Goal: Transaction & Acquisition: Purchase product/service

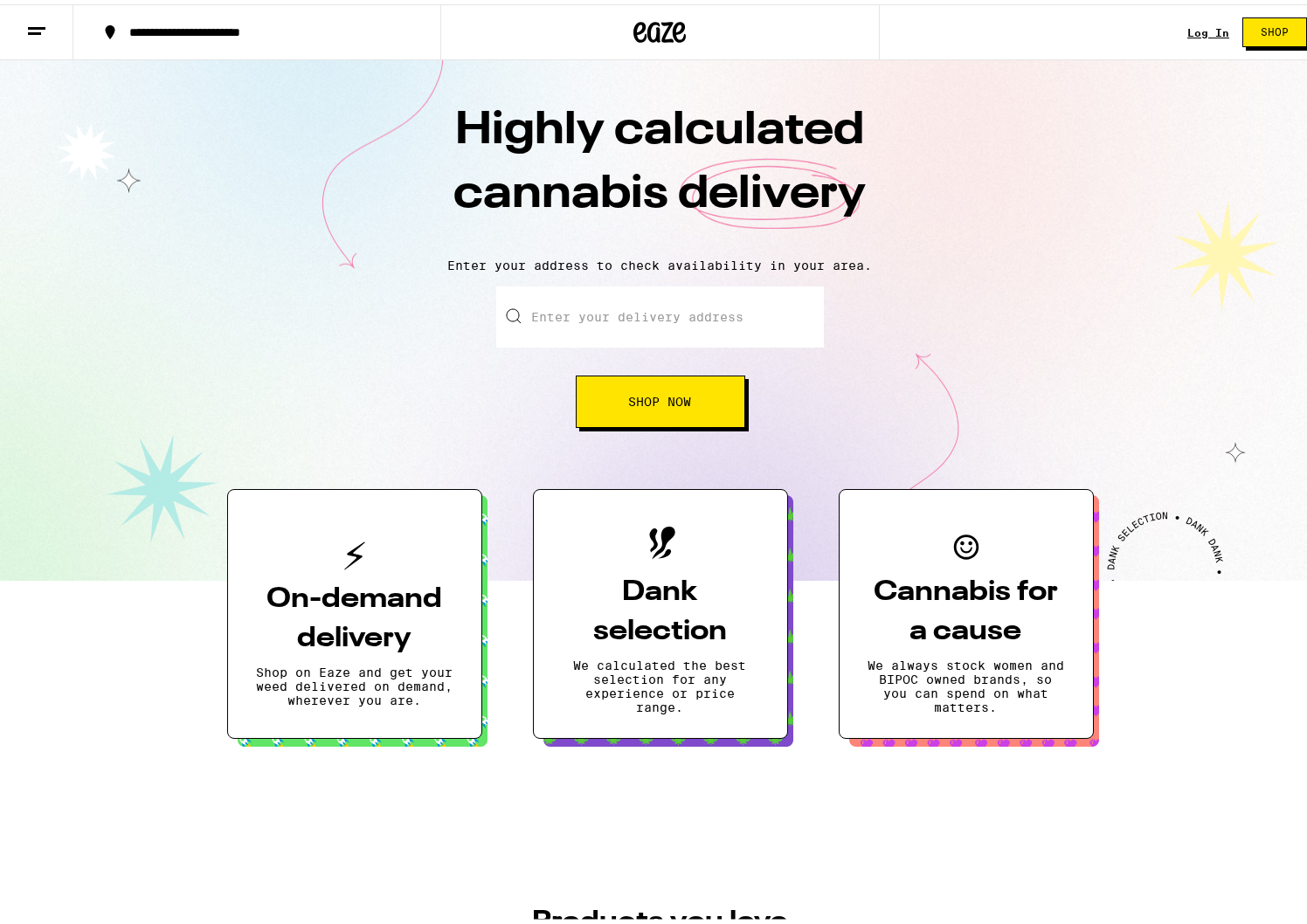
click at [690, 404] on button "Shop Now" at bounding box center [660, 397] width 170 height 53
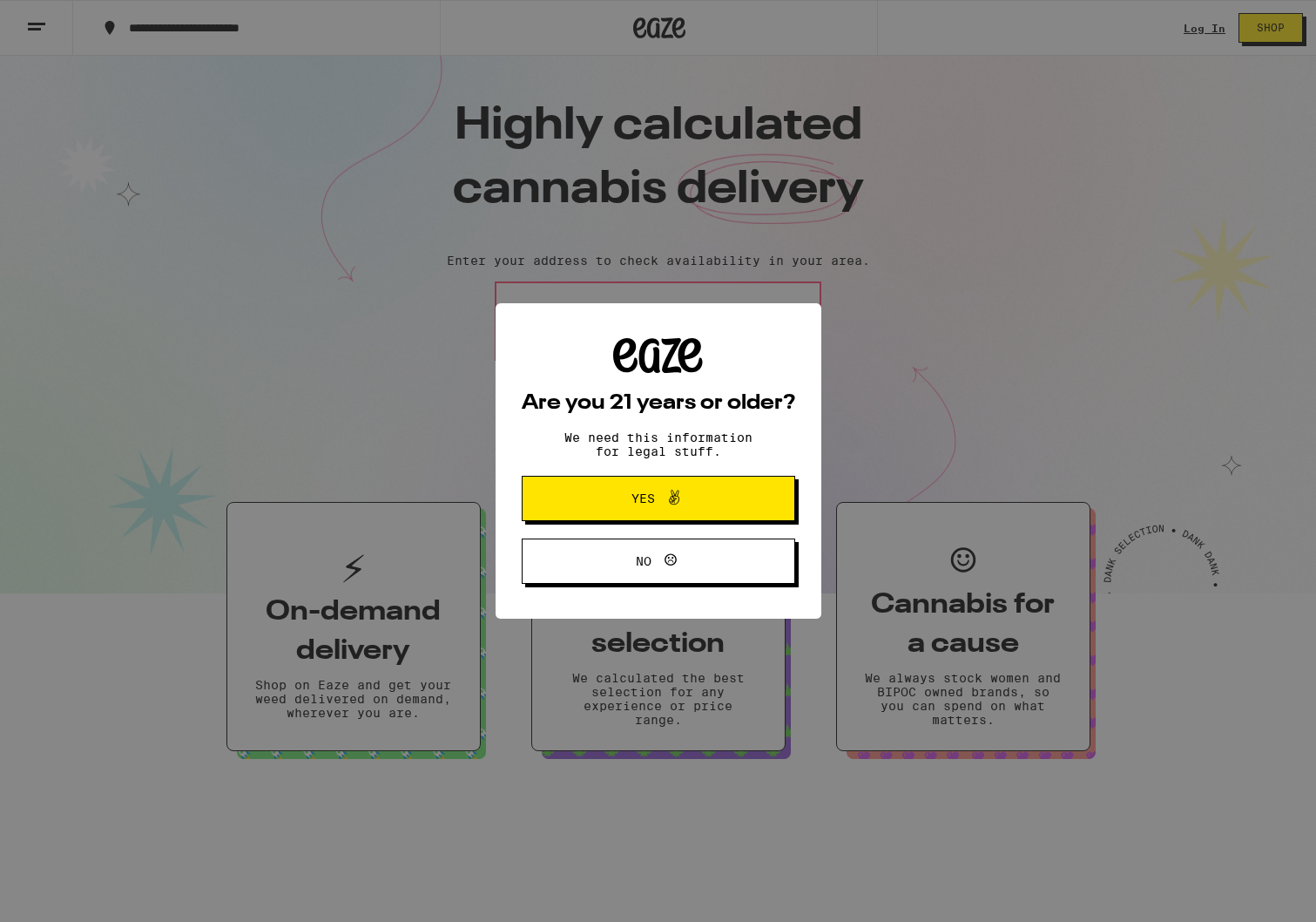
drag, startPoint x: 691, startPoint y: 487, endPoint x: 723, endPoint y: 491, distance: 32.2
click at [691, 487] on button "Yes" at bounding box center [659, 497] width 274 height 45
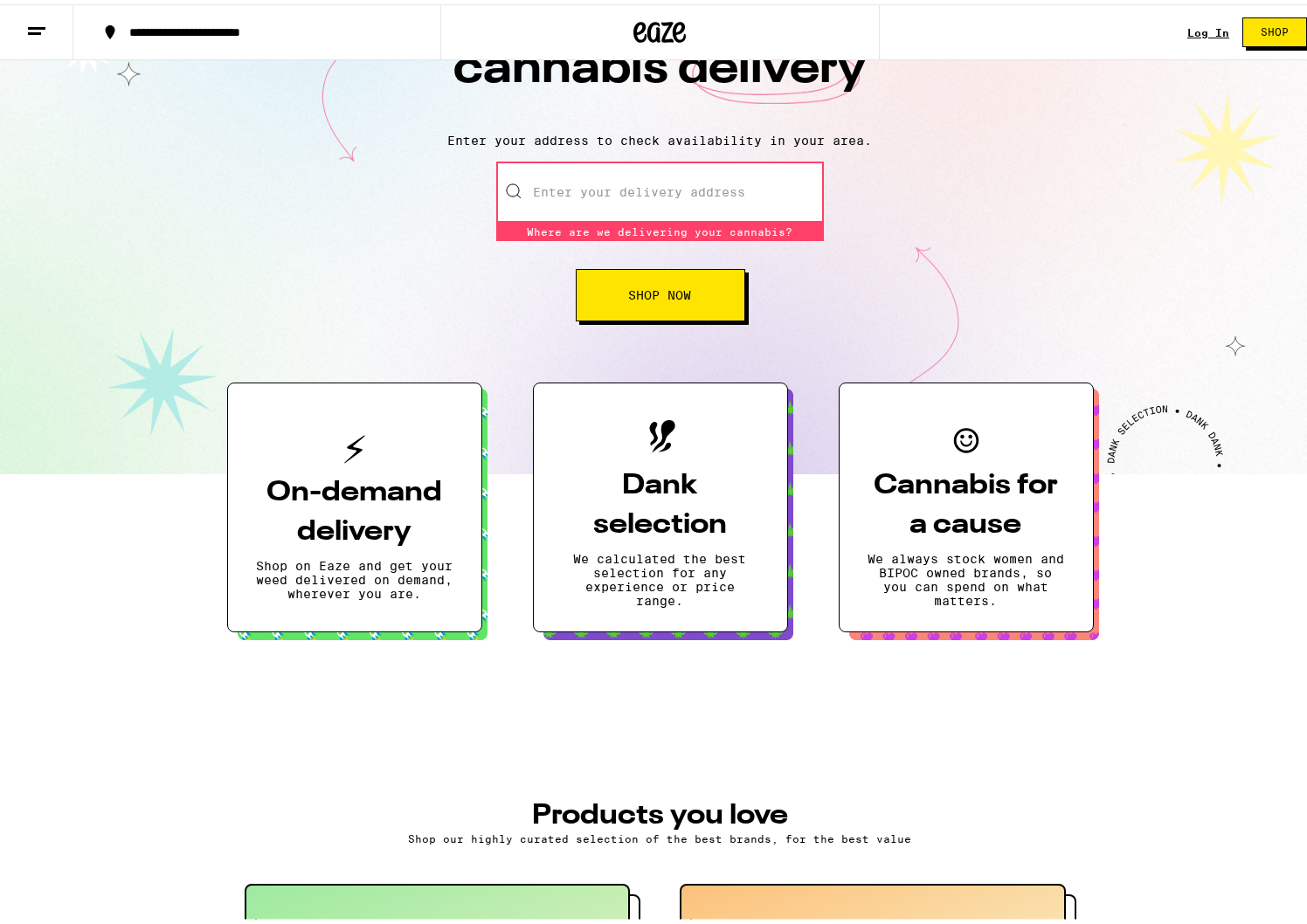
scroll to position [500, 0]
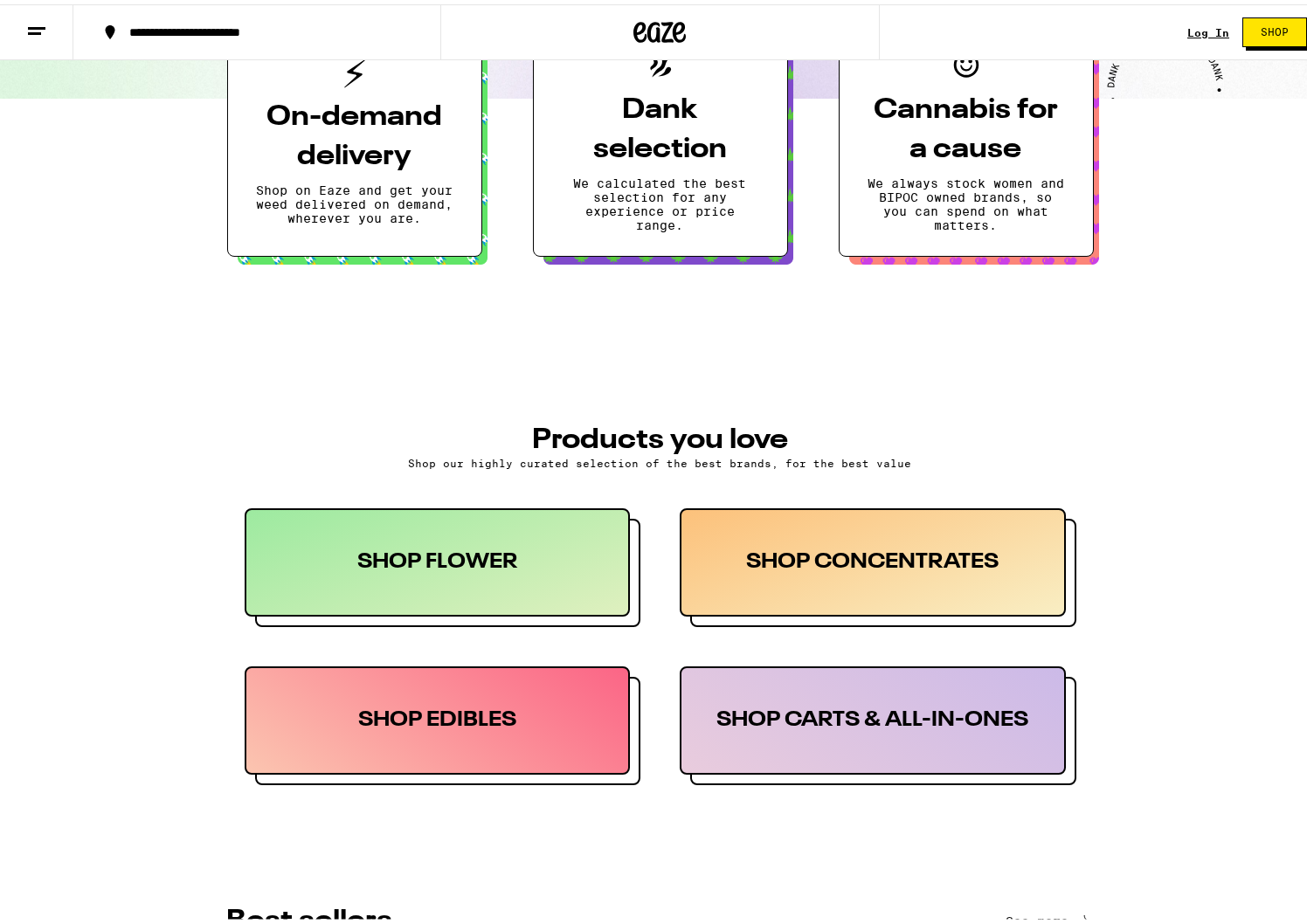
click at [520, 566] on div "SHOP FLOWER" at bounding box center [437, 558] width 386 height 108
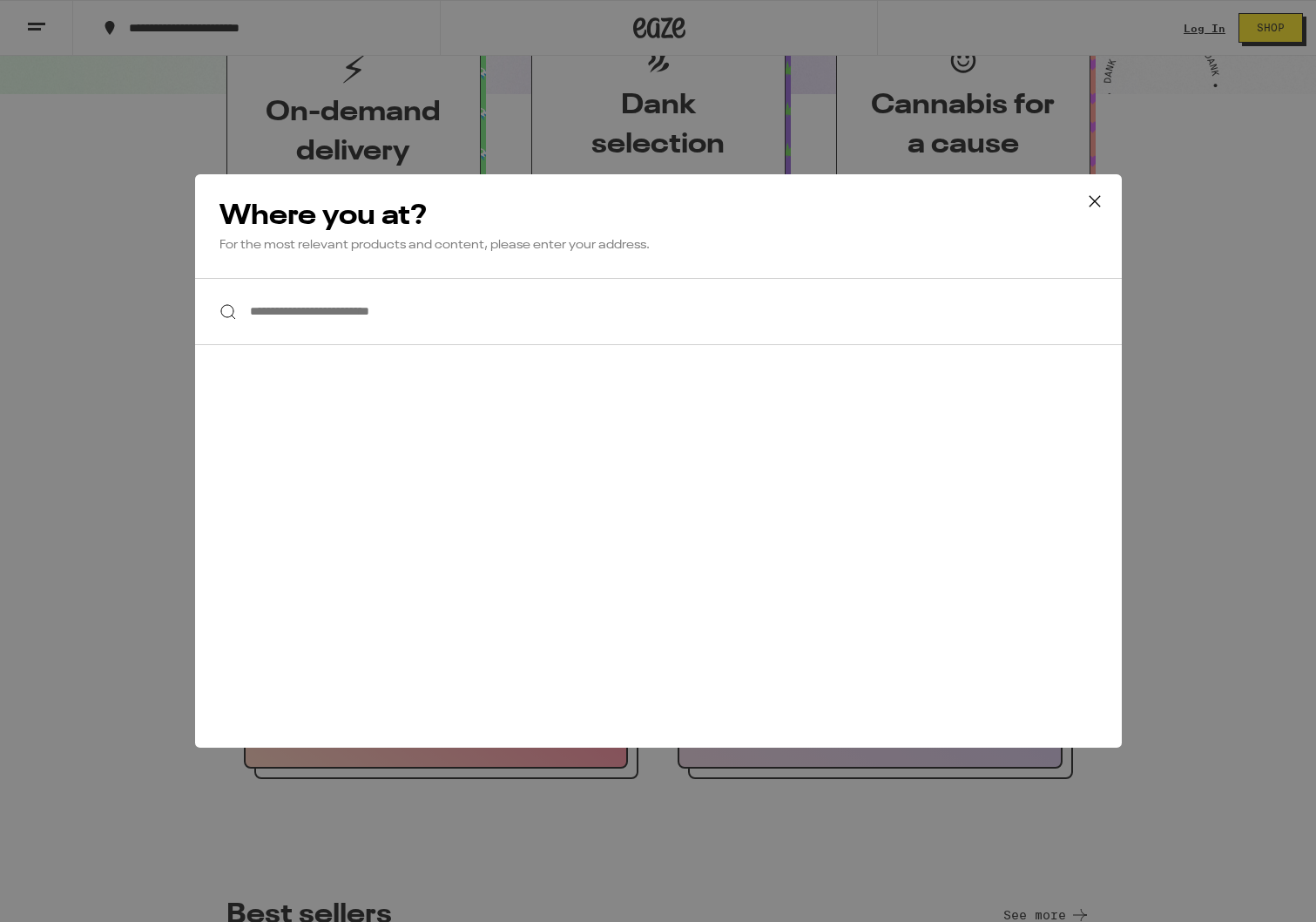
click at [546, 327] on input "**********" at bounding box center [658, 312] width 927 height 67
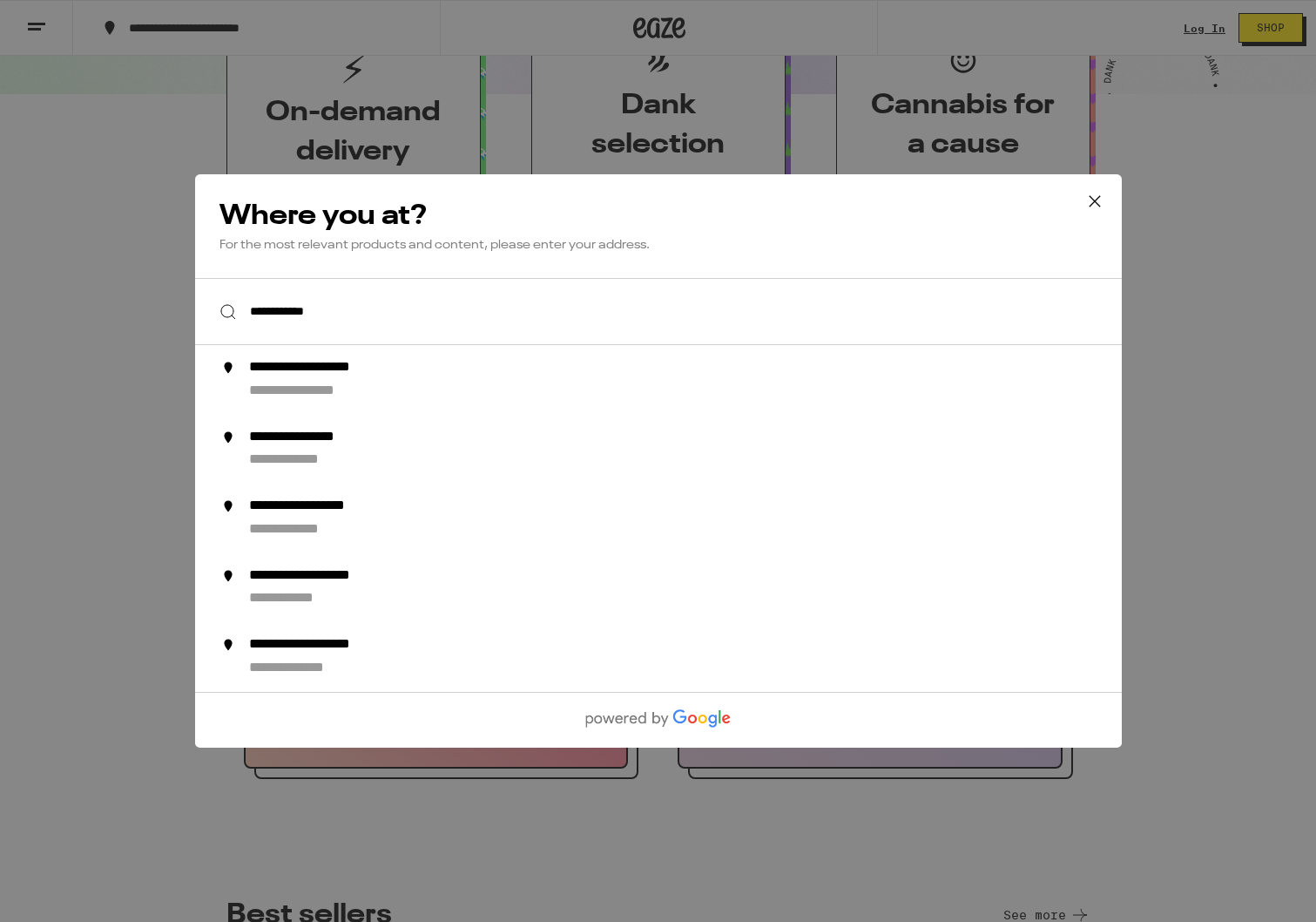
click at [275, 308] on input "**********" at bounding box center [658, 312] width 927 height 67
click at [529, 321] on input "**********" at bounding box center [658, 312] width 927 height 67
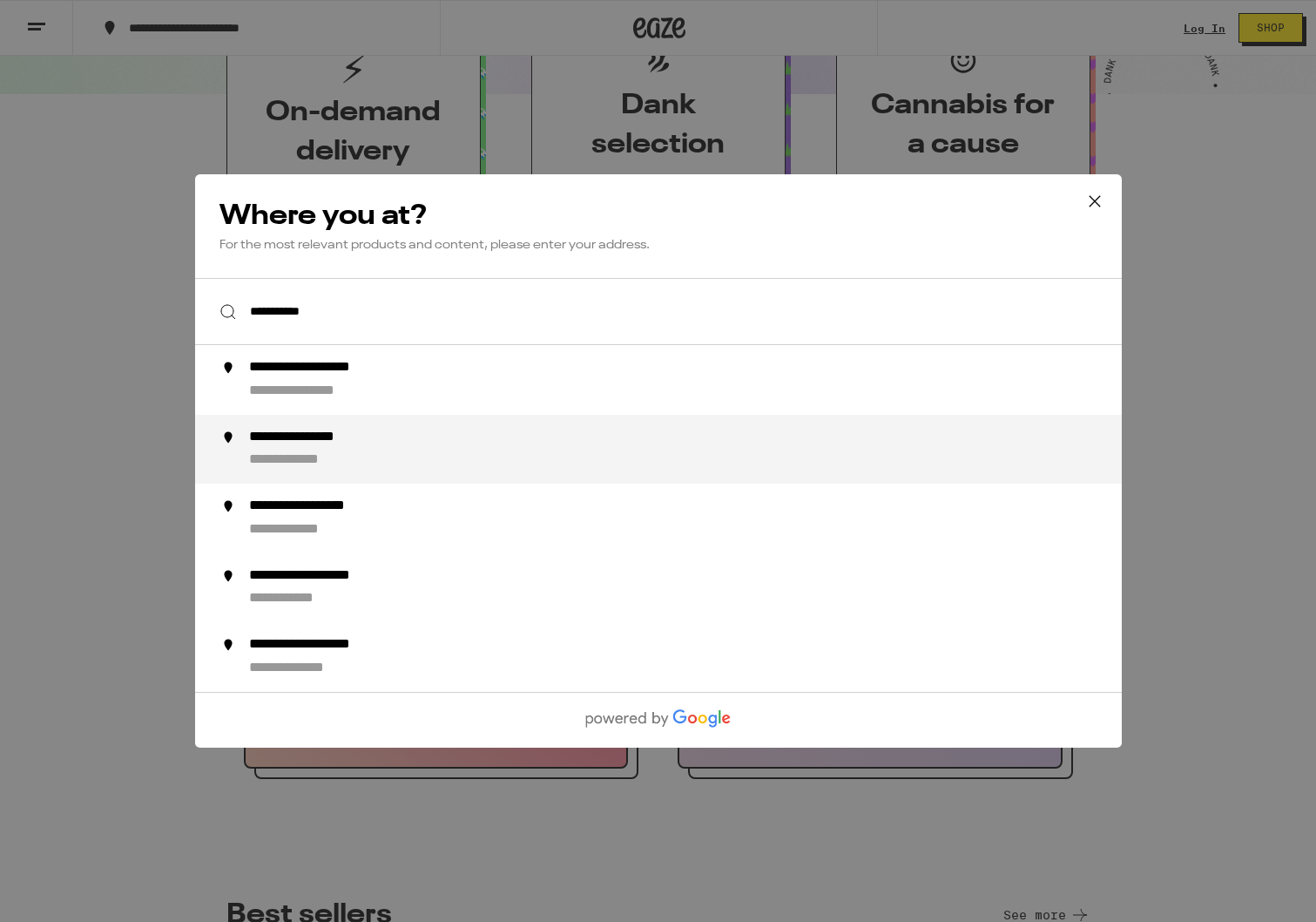
click at [472, 439] on div "**********" at bounding box center [692, 450] width 888 height 42
type input "**********"
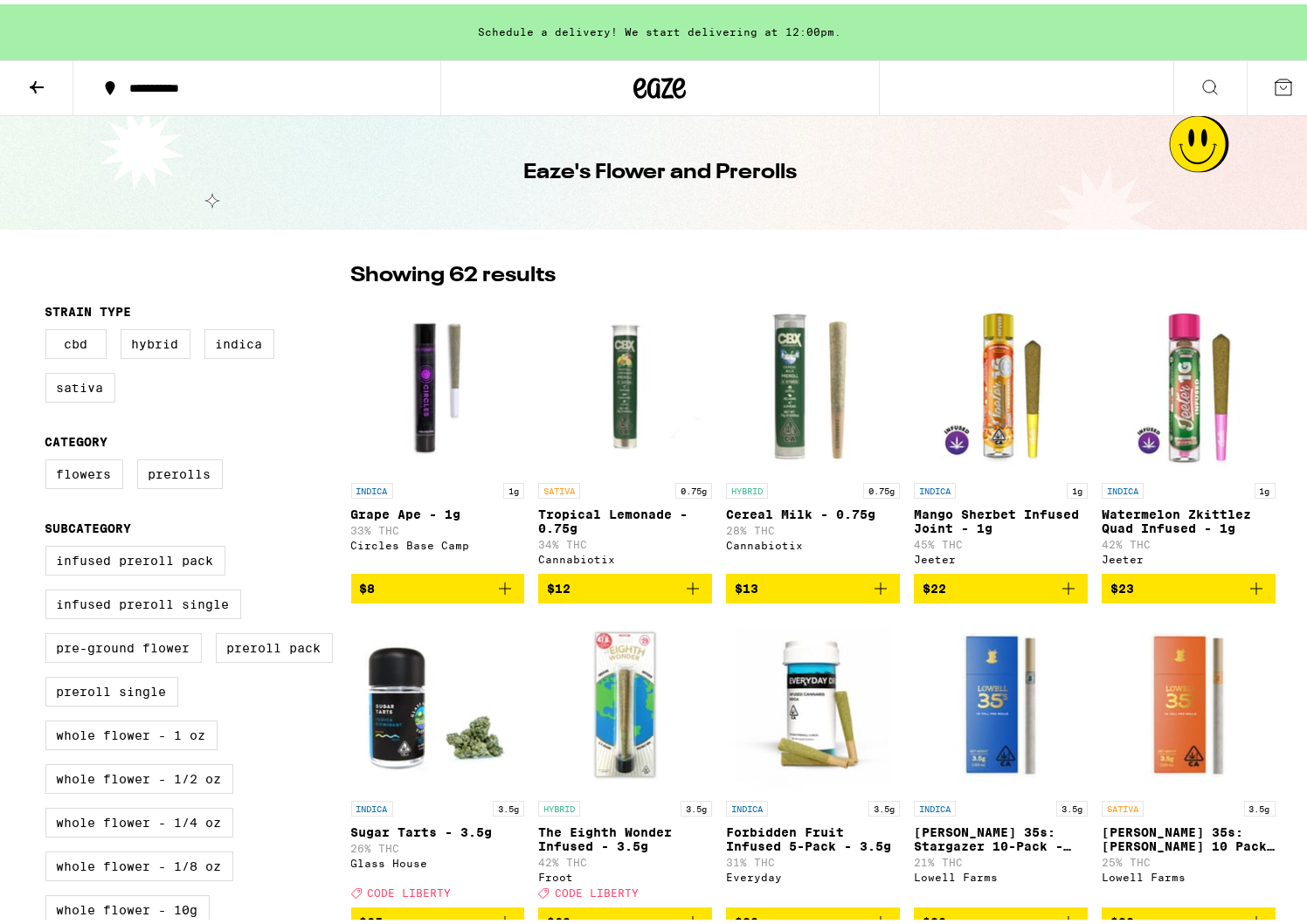
click at [450, 583] on span "$8" at bounding box center [437, 584] width 156 height 21
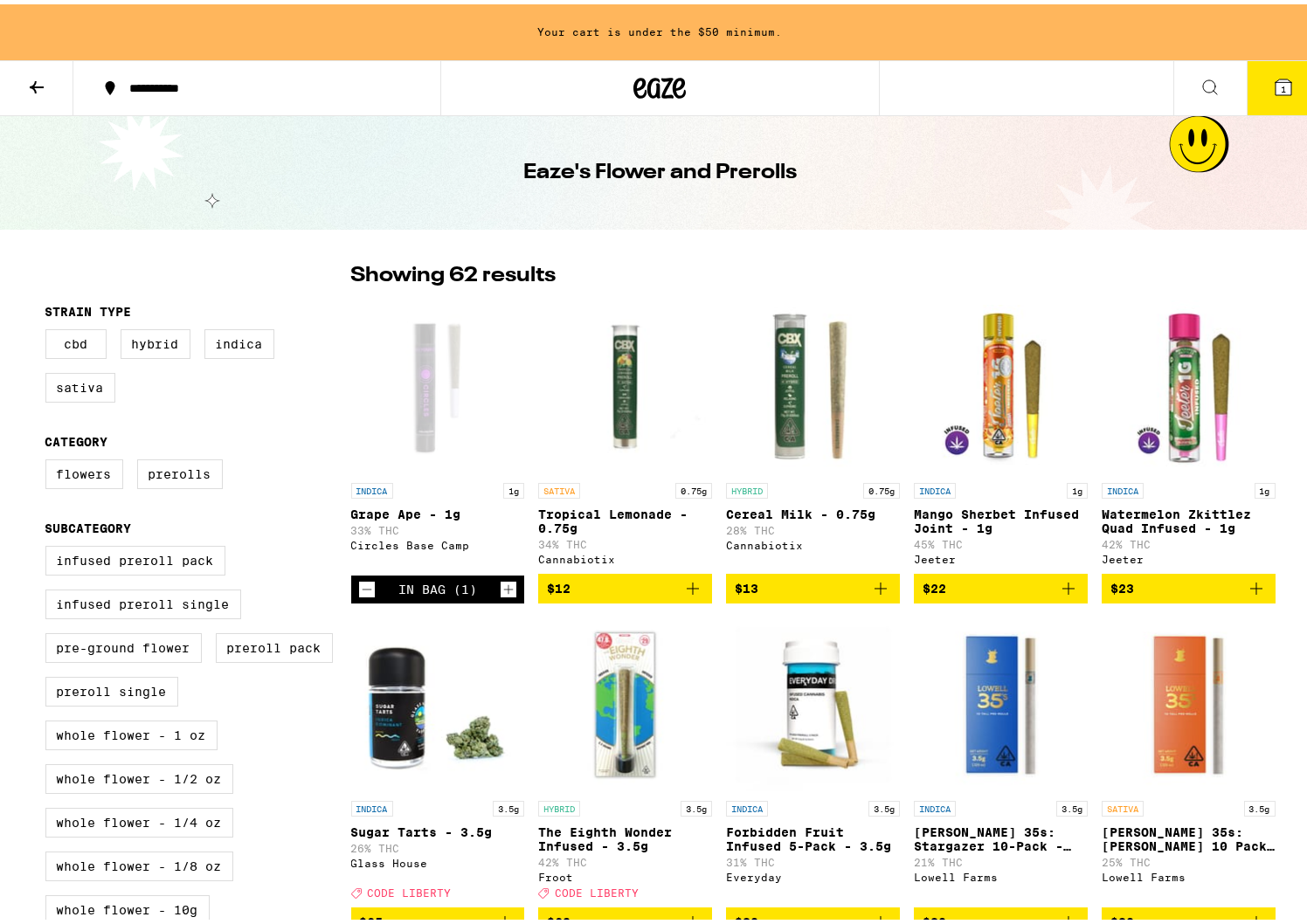
click at [1275, 81] on icon at bounding box center [1283, 82] width 15 height 15
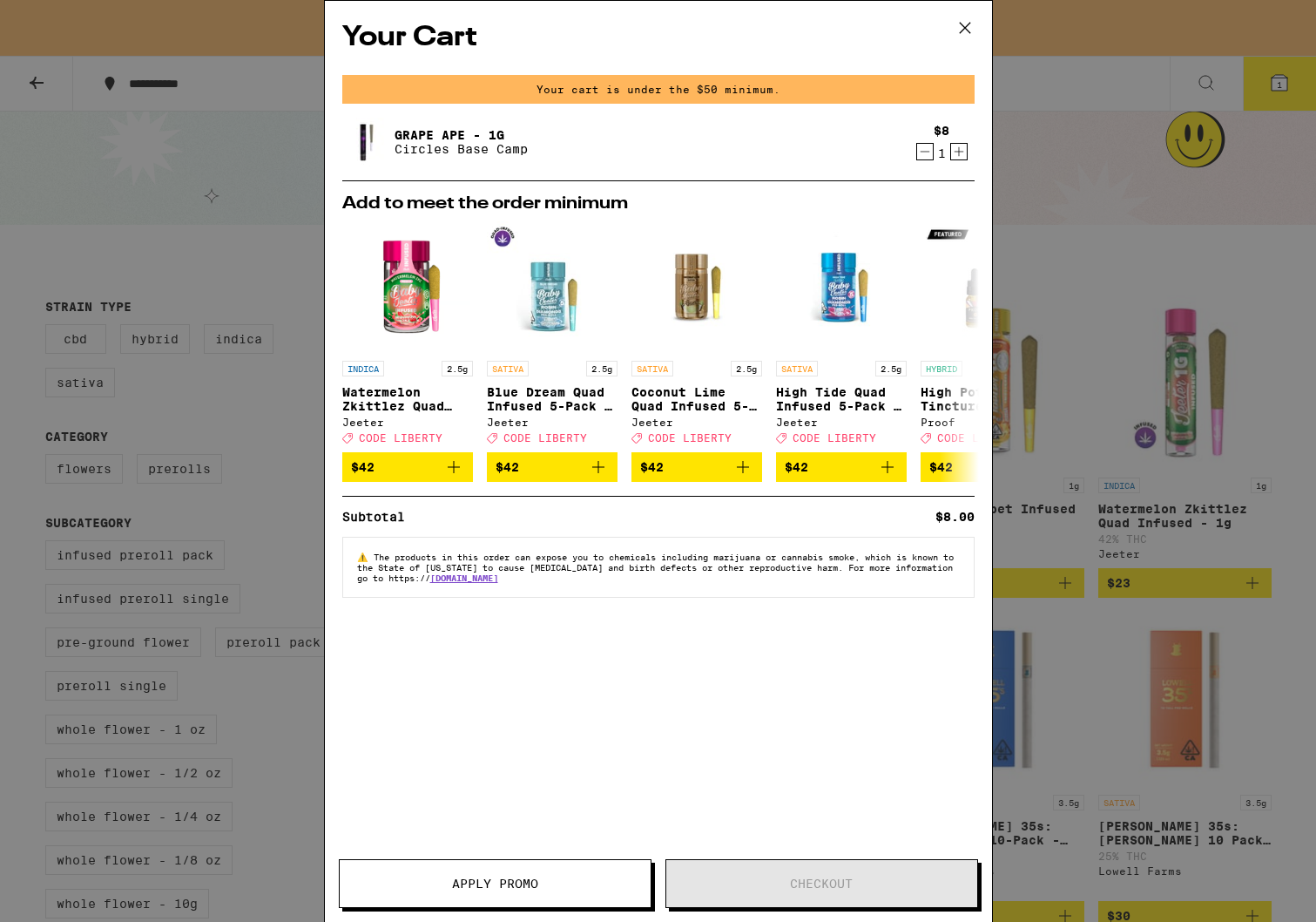
click at [765, 148] on div "Grape Ape - 1g Circles Base Camp" at bounding box center [625, 142] width 565 height 49
click at [969, 26] on icon at bounding box center [965, 27] width 26 height 26
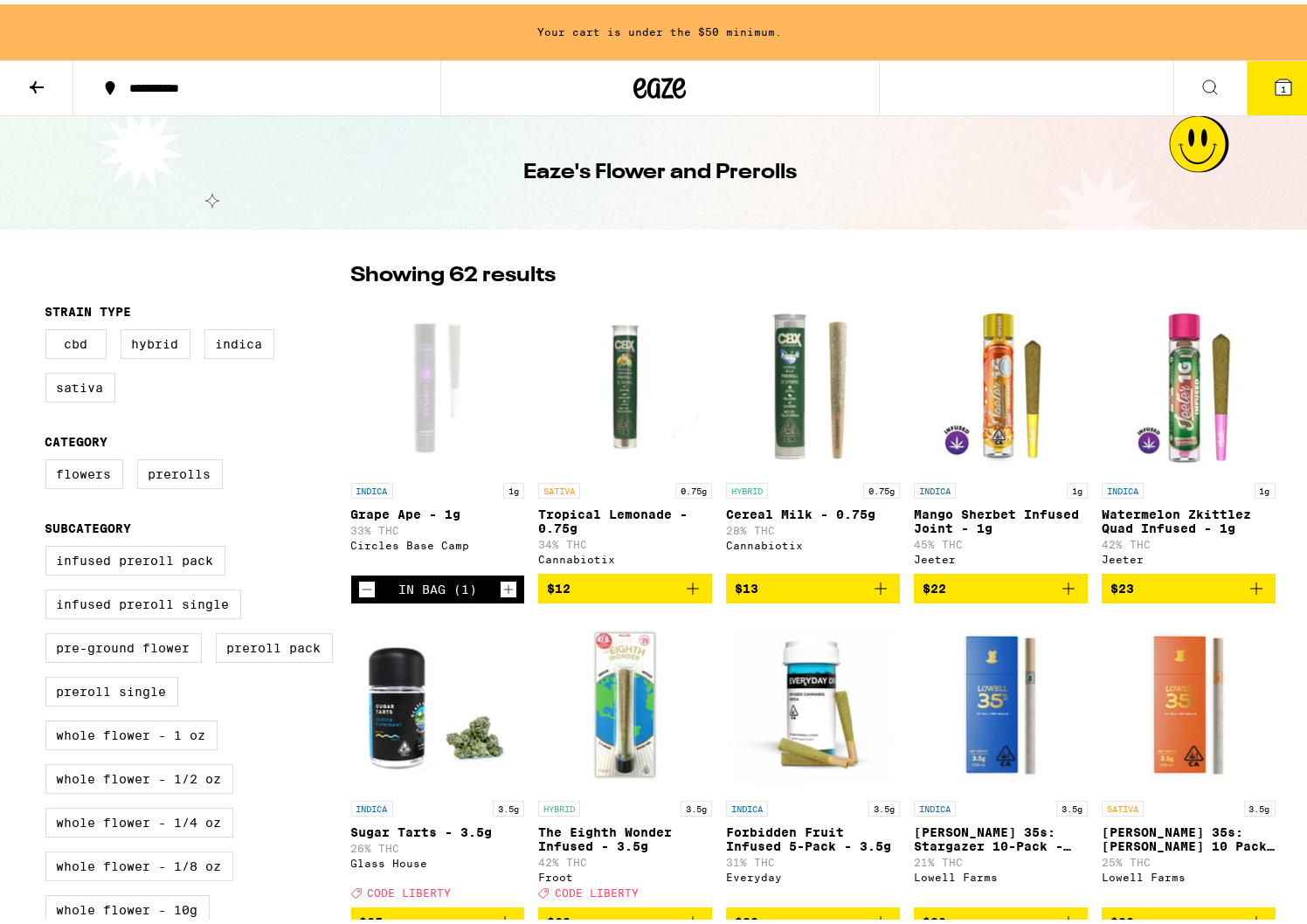
click at [30, 83] on icon at bounding box center [36, 83] width 21 height 21
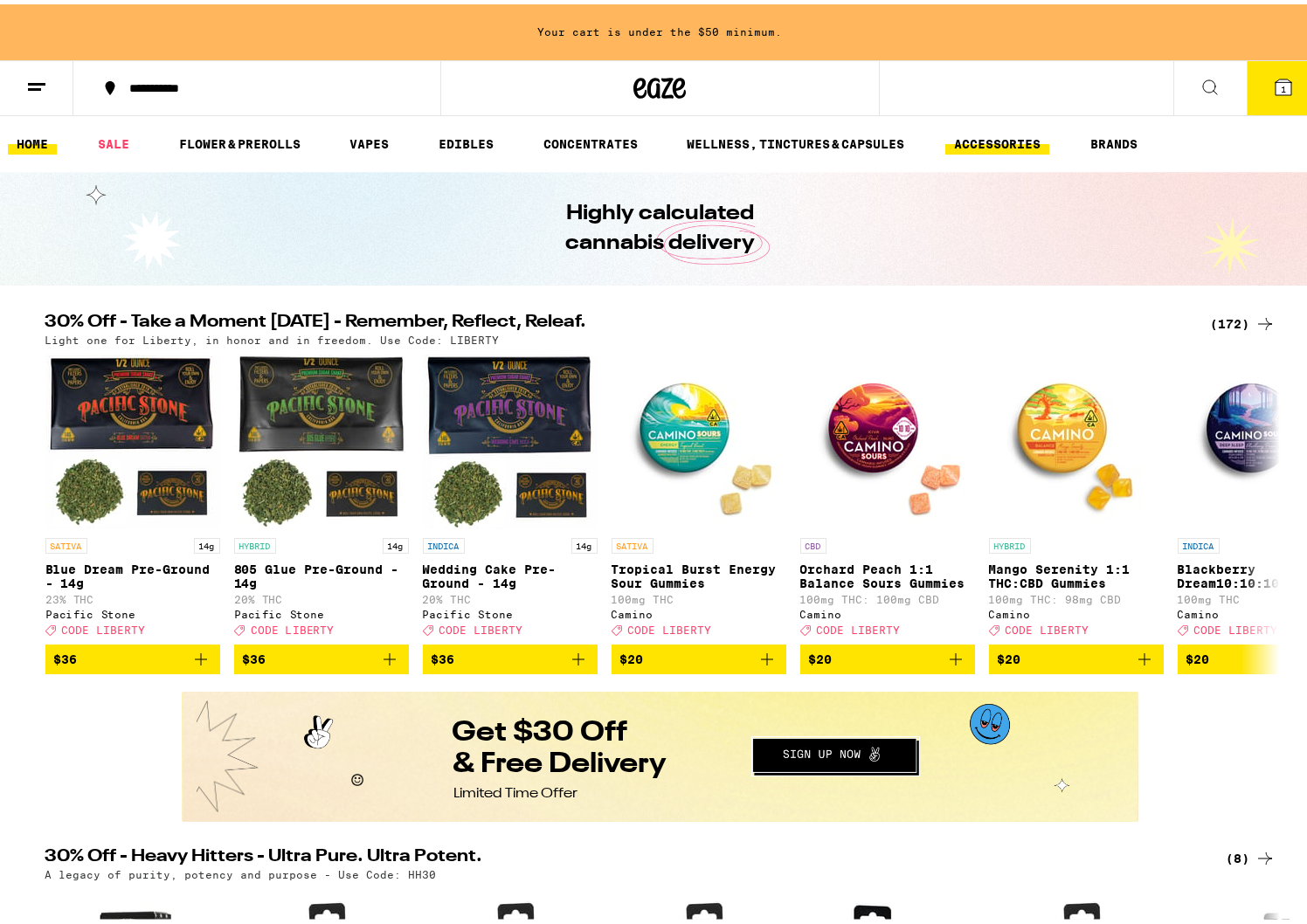
click at [1045, 135] on link "ACCESSORIES" at bounding box center [997, 140] width 104 height 21
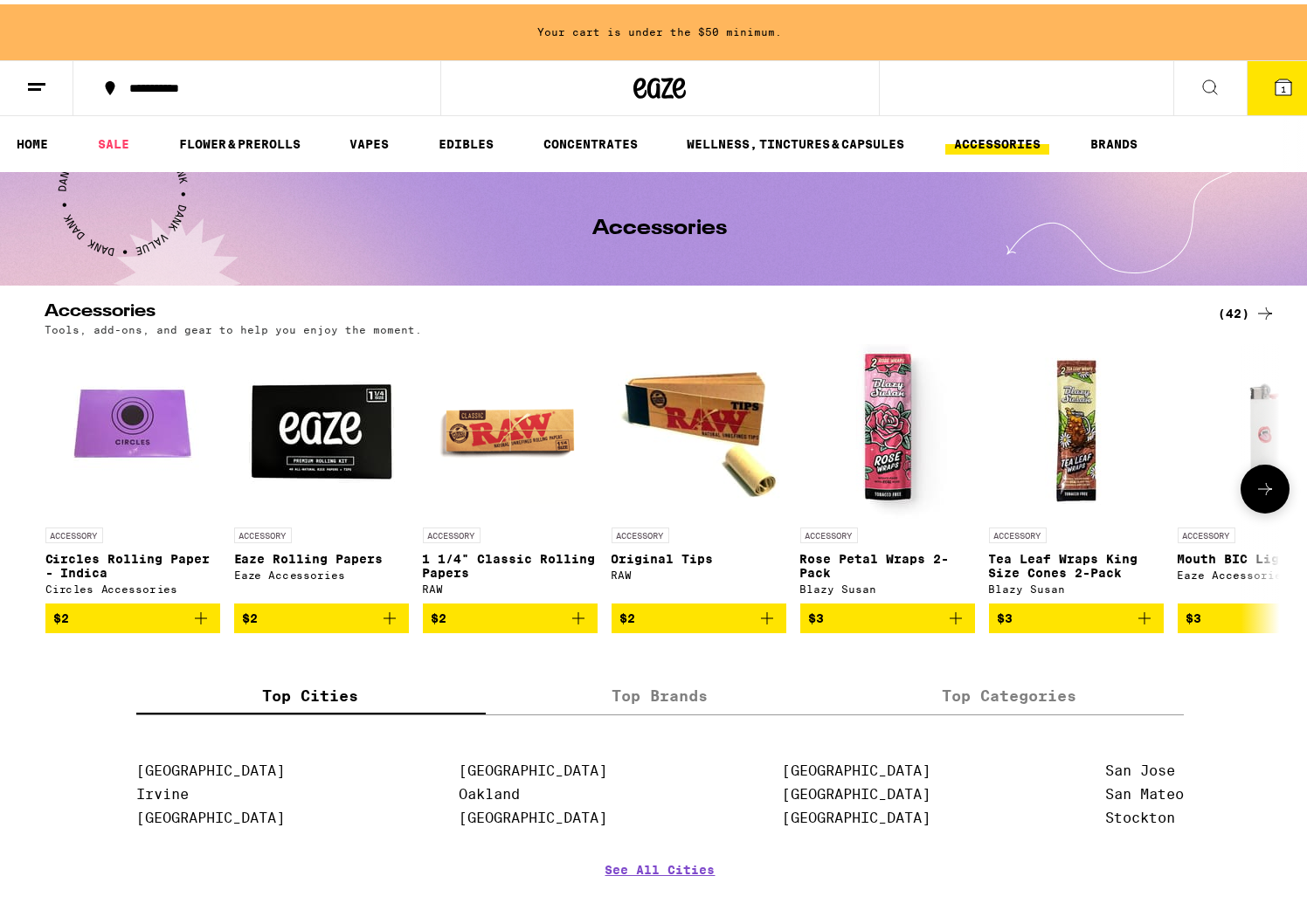
click at [1254, 495] on icon at bounding box center [1265, 485] width 21 height 21
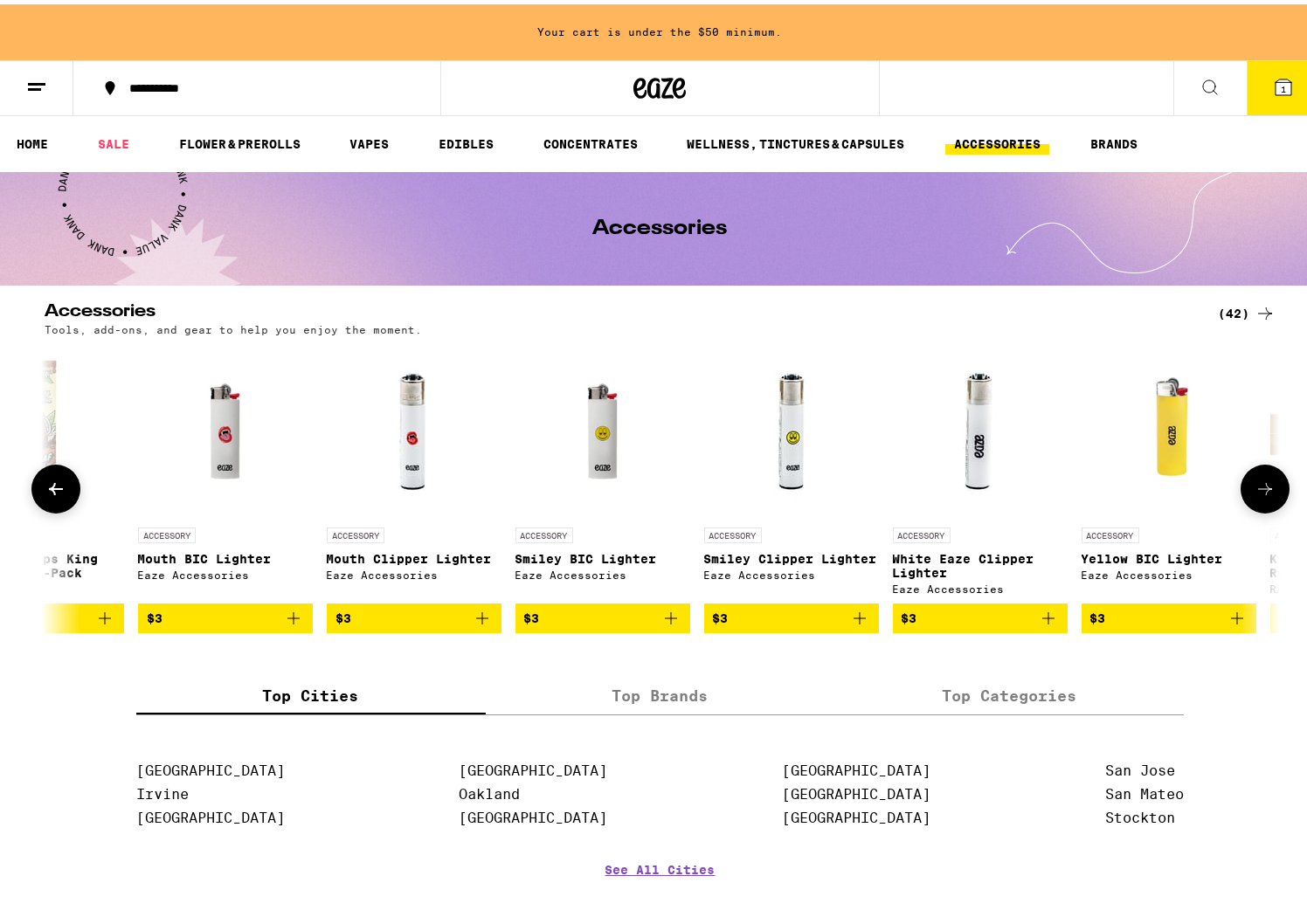
click at [1254, 495] on icon at bounding box center [1265, 485] width 21 height 21
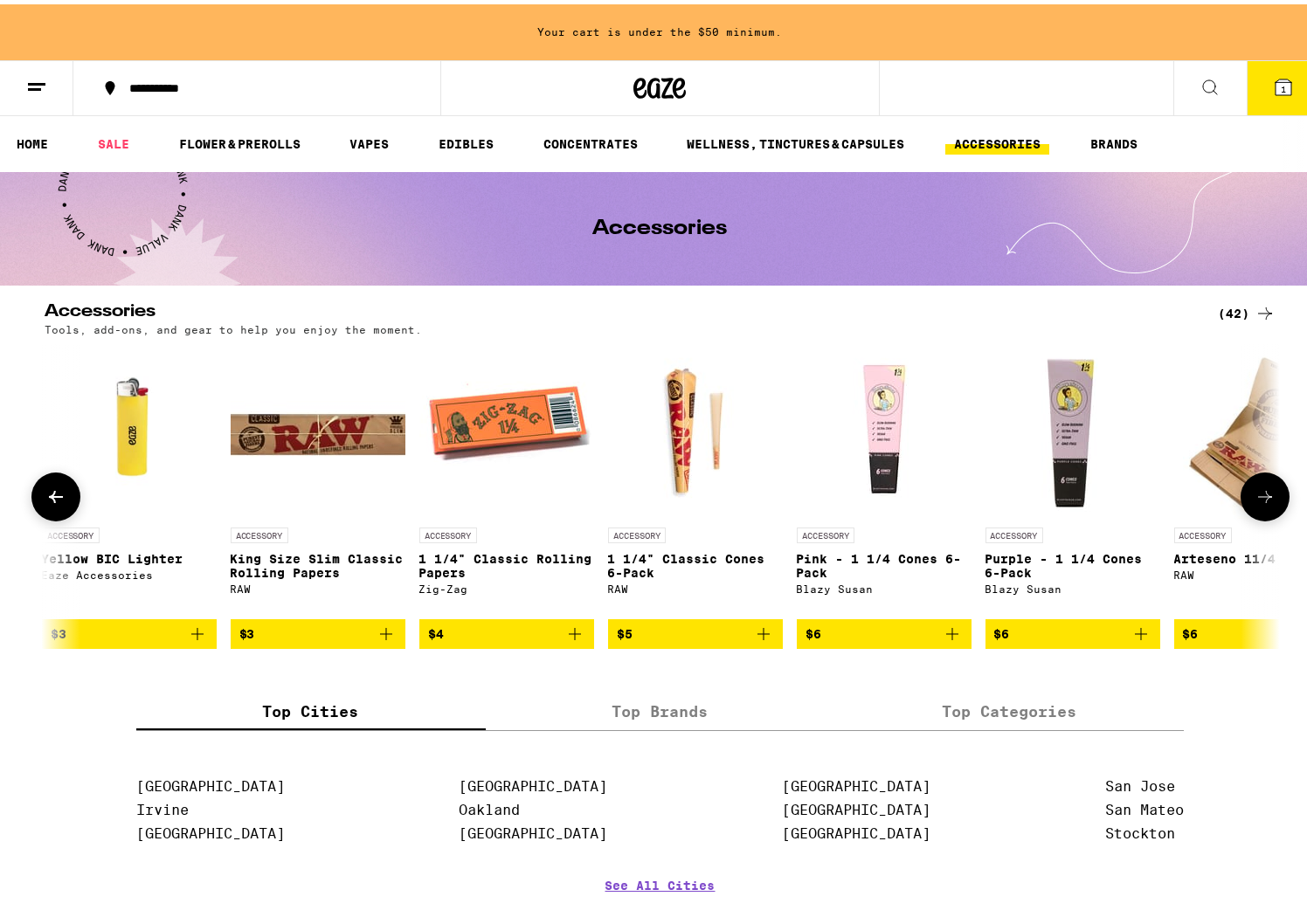
click at [1254, 499] on icon at bounding box center [1265, 493] width 21 height 21
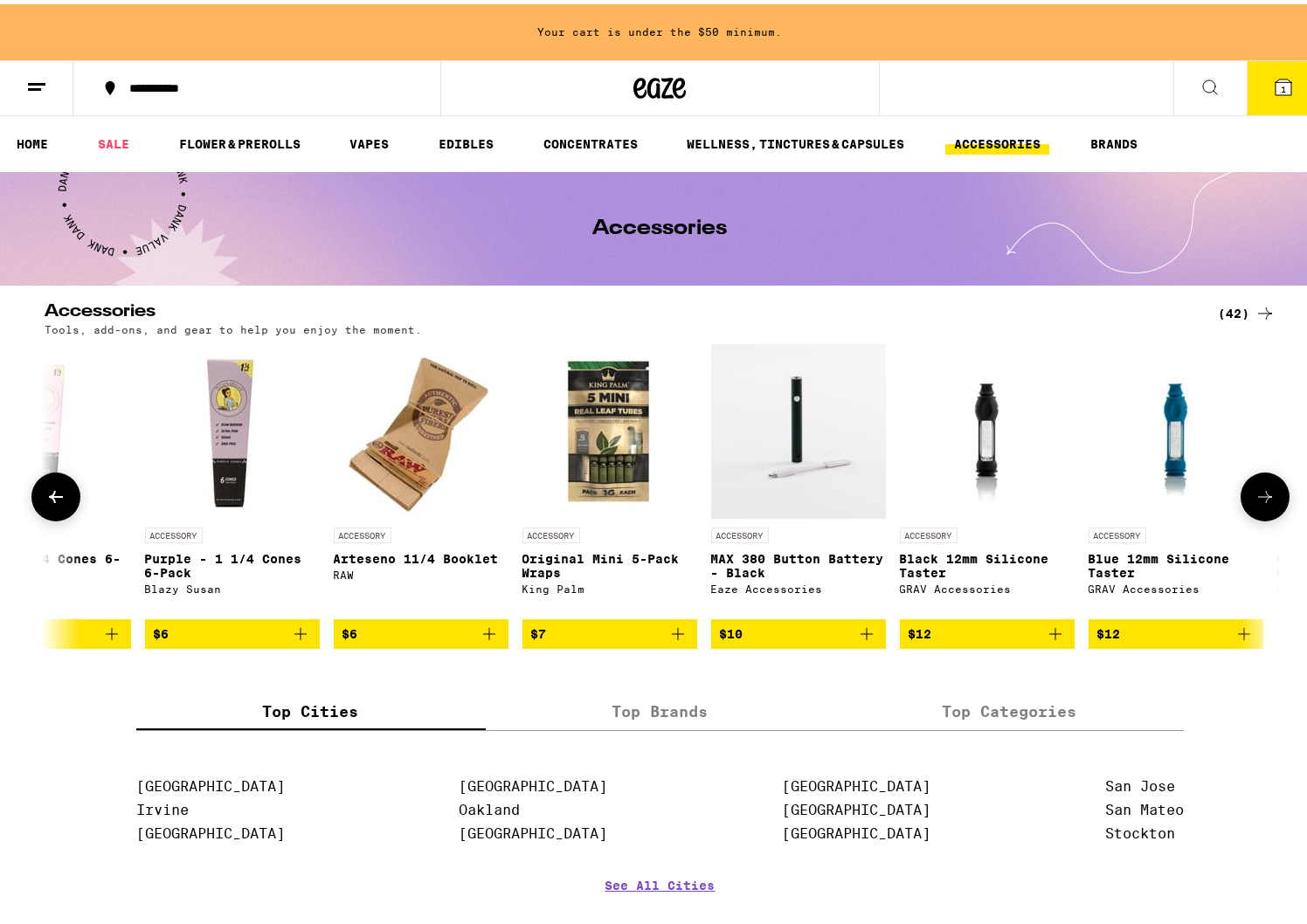
scroll to position [0, 3118]
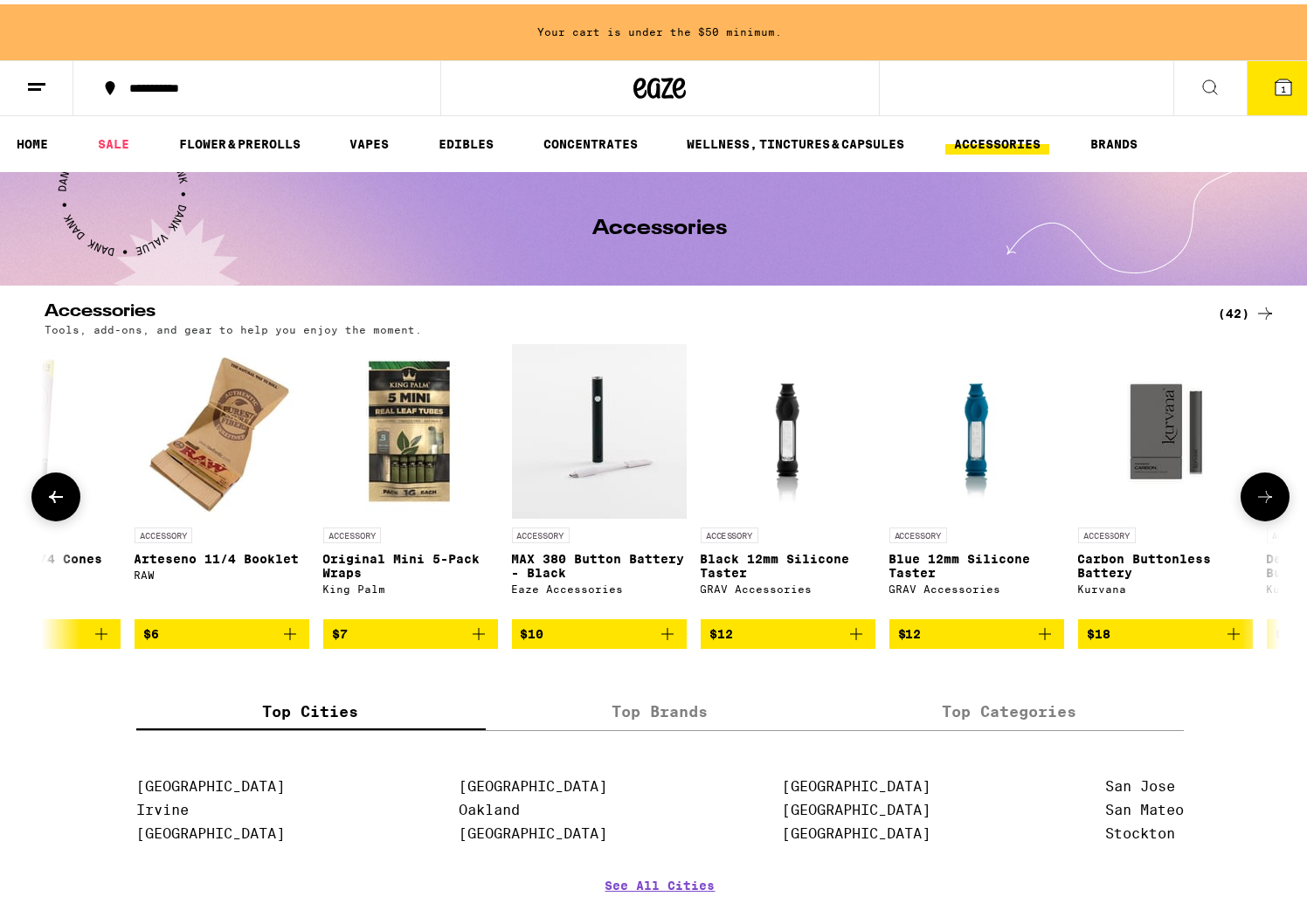
click at [1254, 499] on icon at bounding box center [1265, 493] width 21 height 21
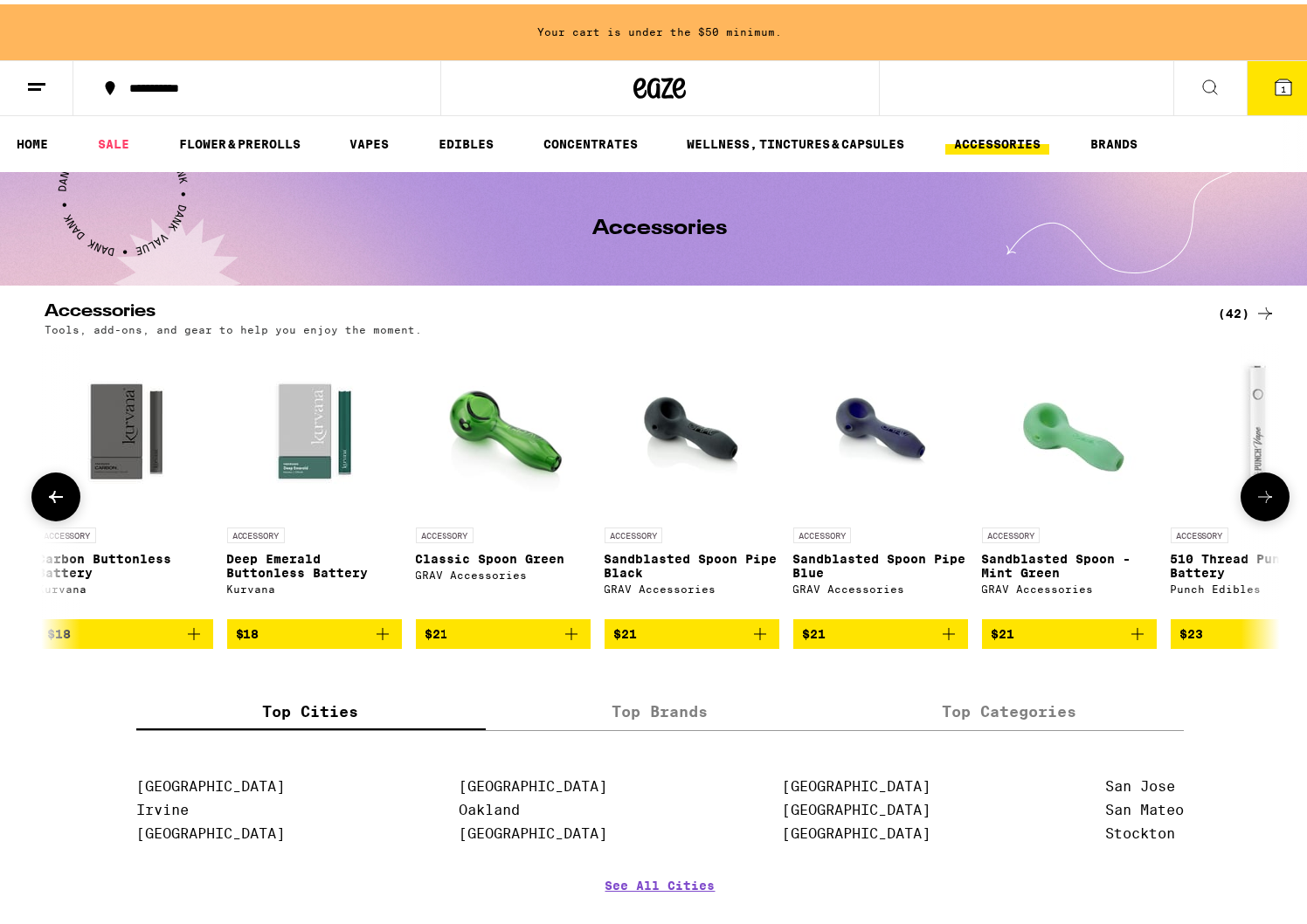
click at [1254, 499] on icon at bounding box center [1265, 493] width 21 height 21
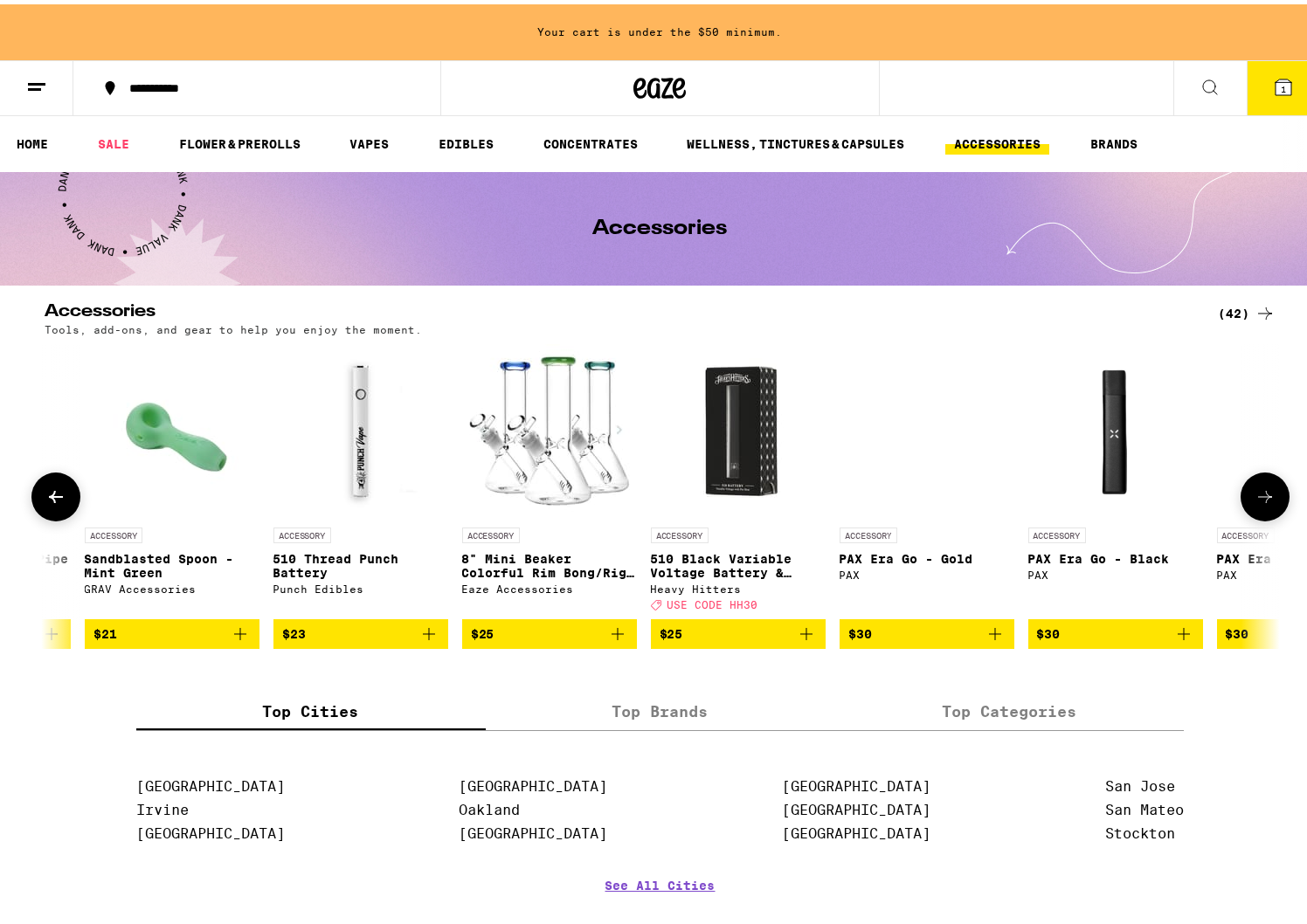
scroll to position [0, 5197]
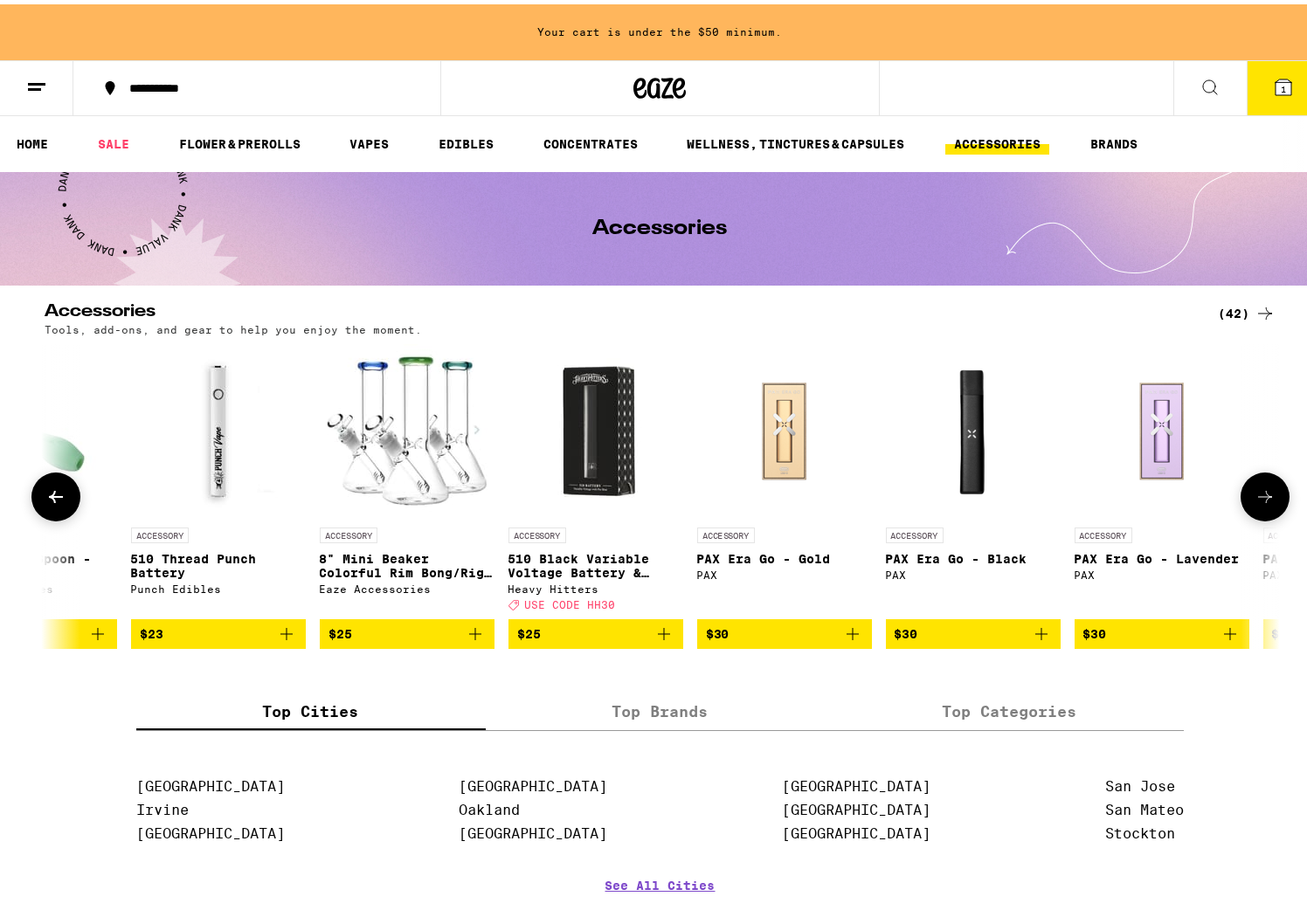
click at [1246, 494] on button at bounding box center [1264, 492] width 49 height 49
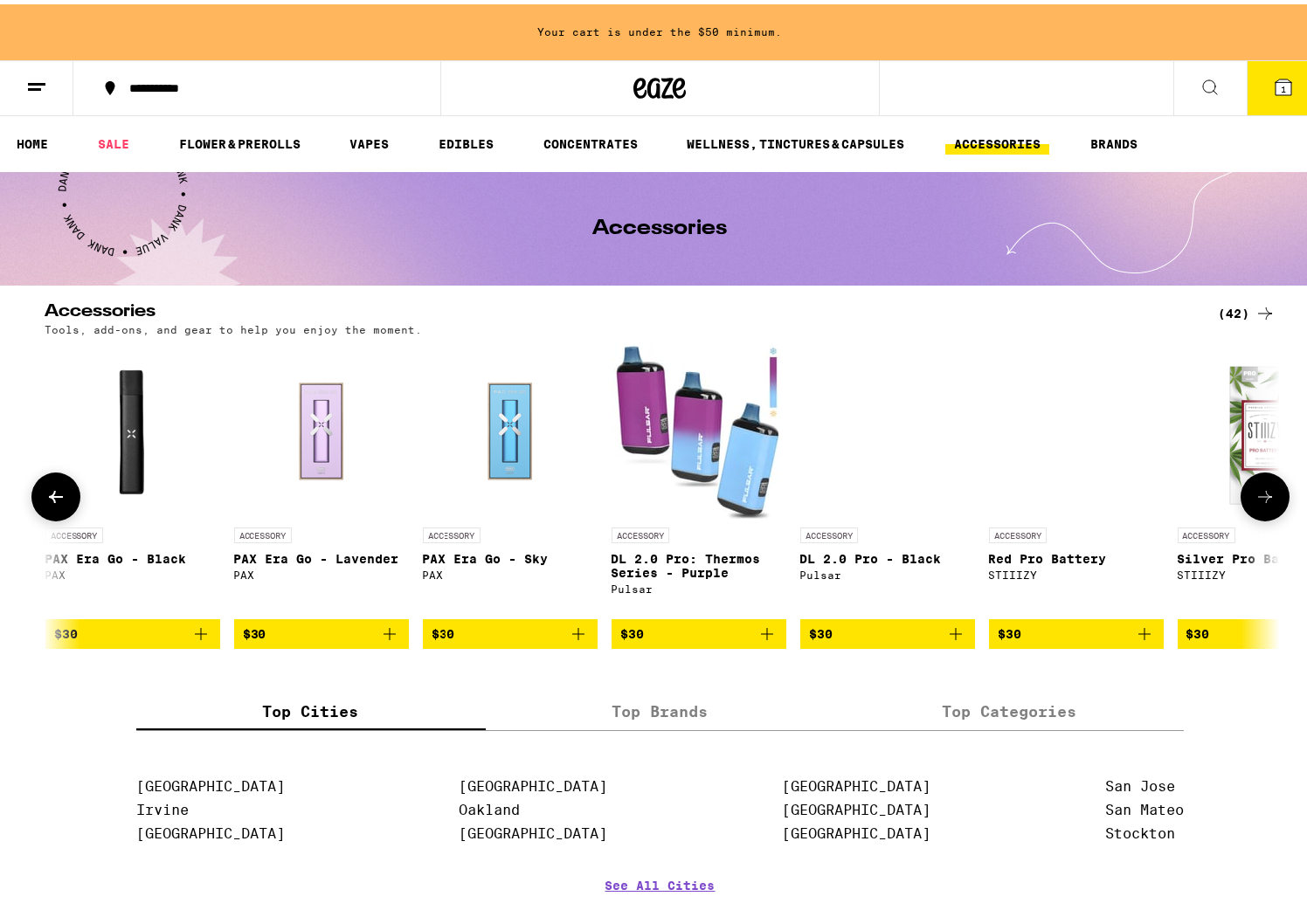
scroll to position [0, 6237]
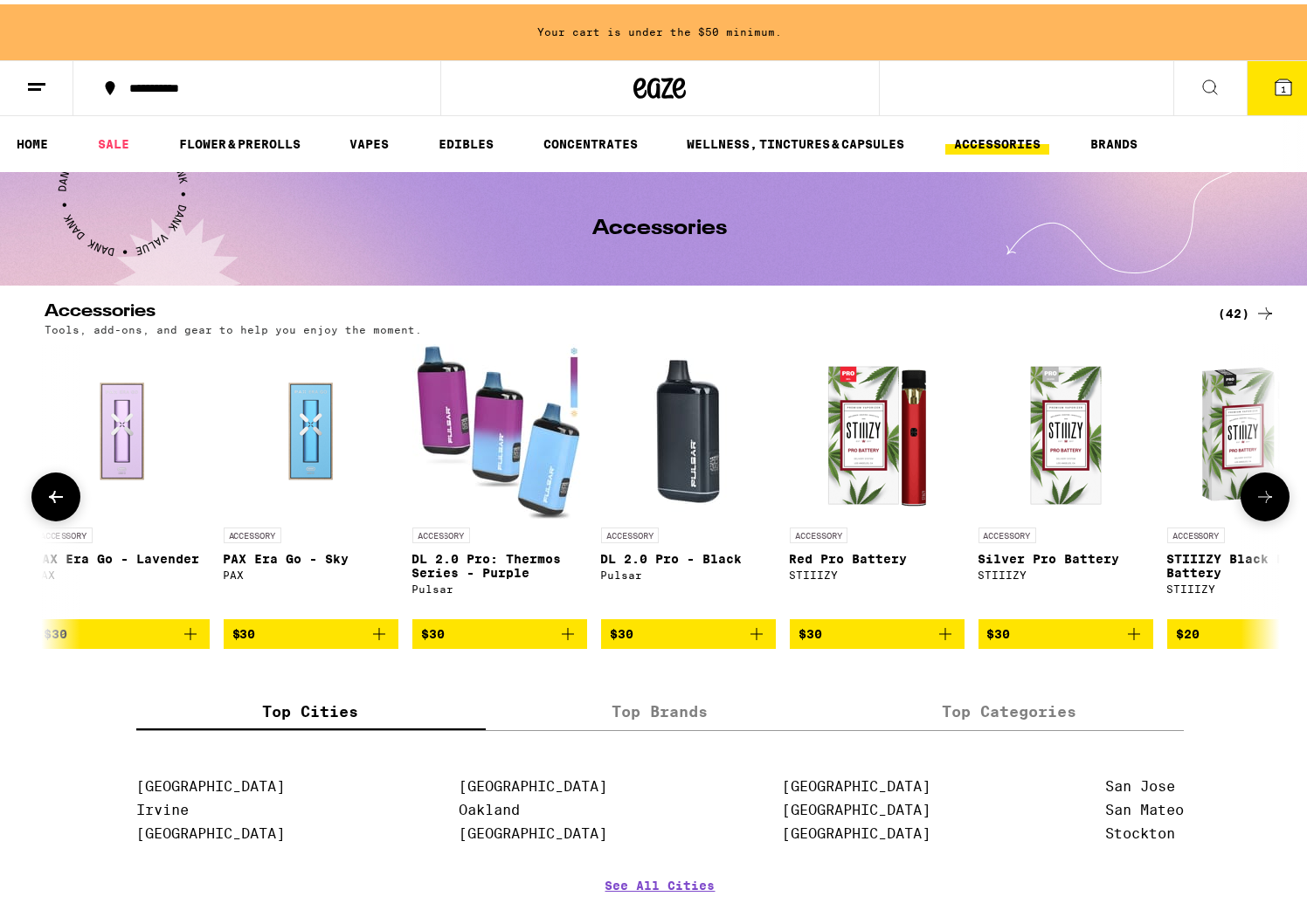
click at [1246, 494] on button at bounding box center [1264, 492] width 49 height 49
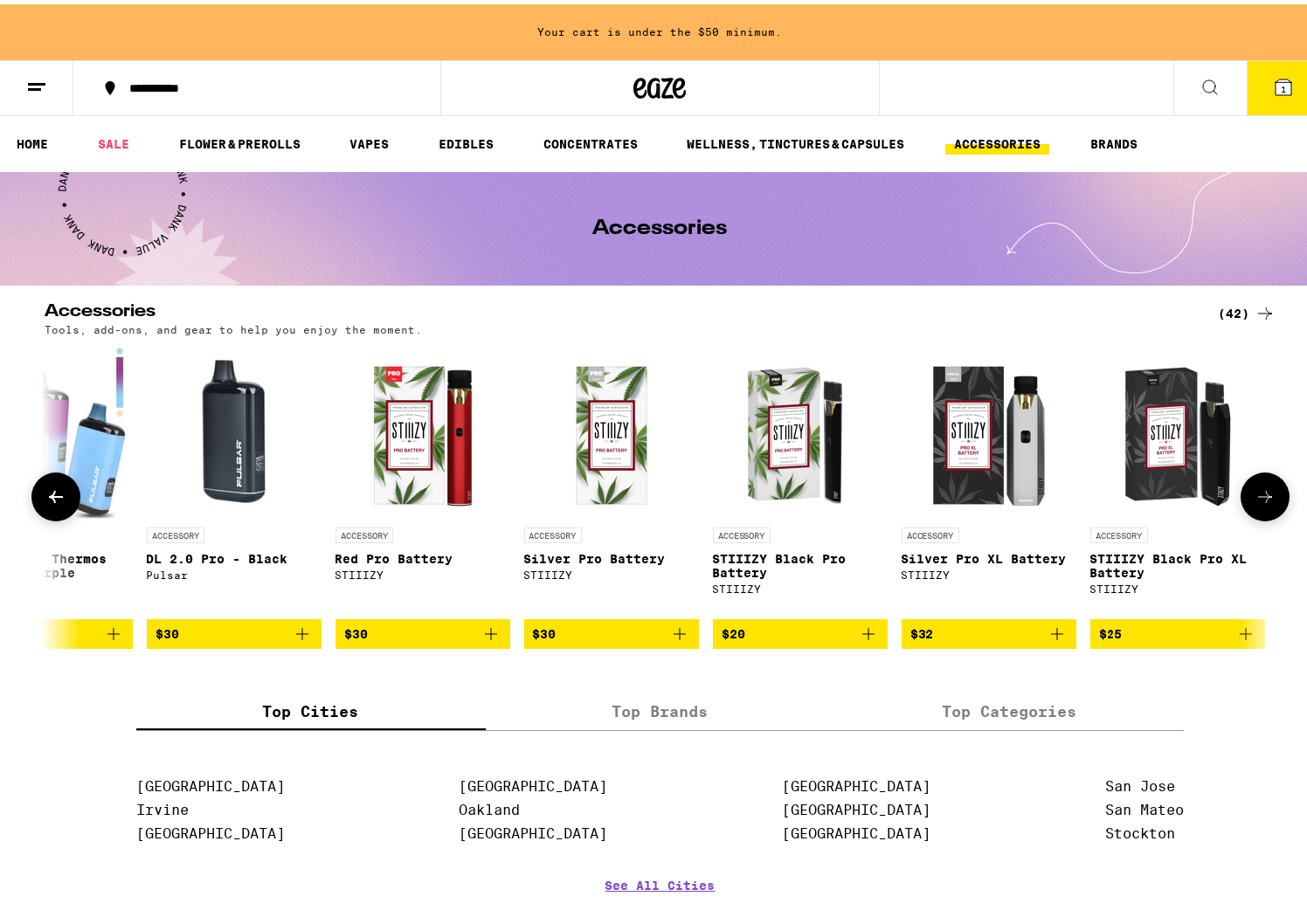
scroll to position [0, 6694]
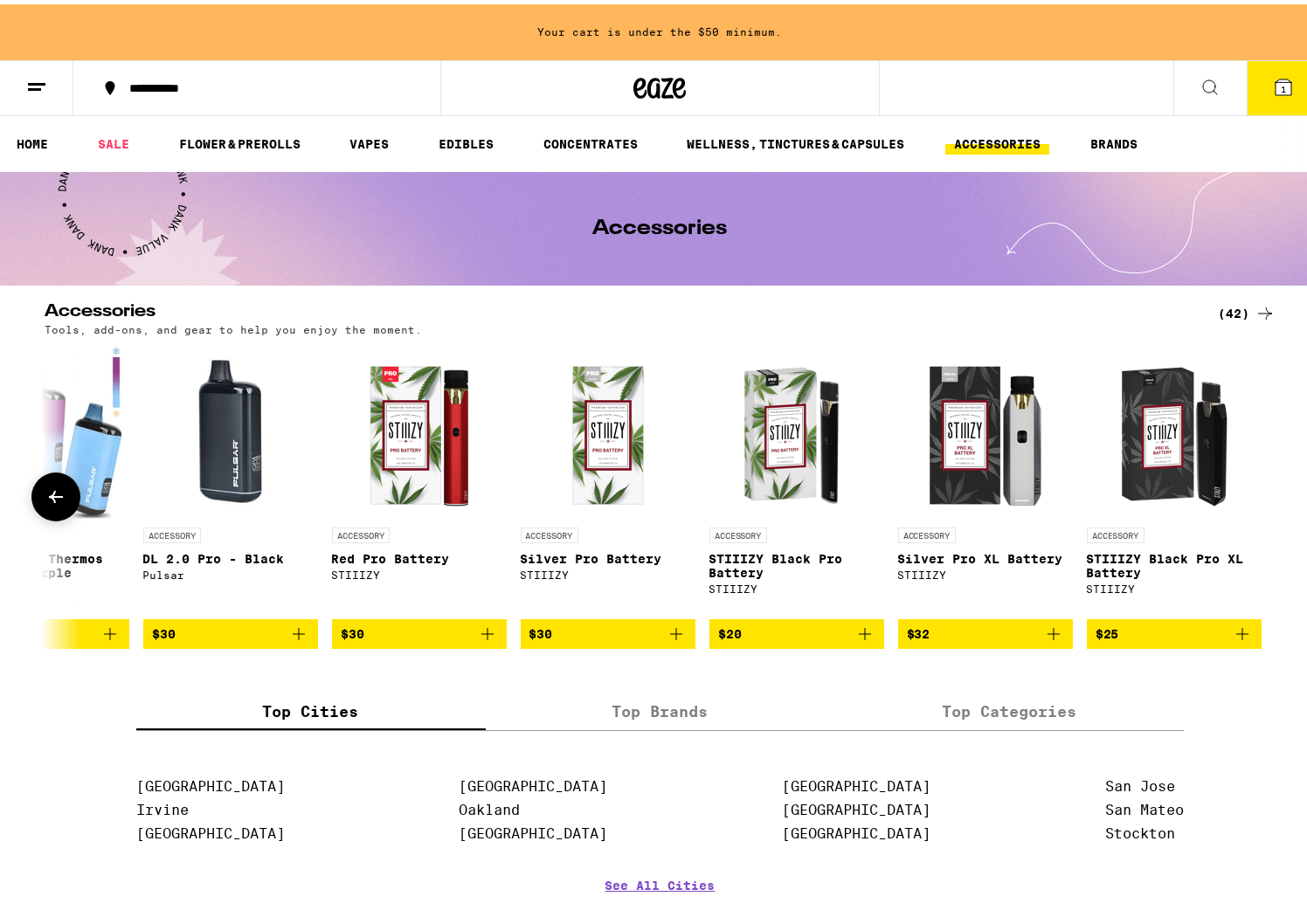
click at [1246, 494] on div at bounding box center [1264, 492] width 49 height 49
click at [20, 495] on div "Accessories (42) Tools, add-ons, and gear to help you enjoy the moment. ACCESSO…" at bounding box center [660, 472] width 1319 height 346
click at [45, 503] on icon at bounding box center [56, 493] width 21 height 21
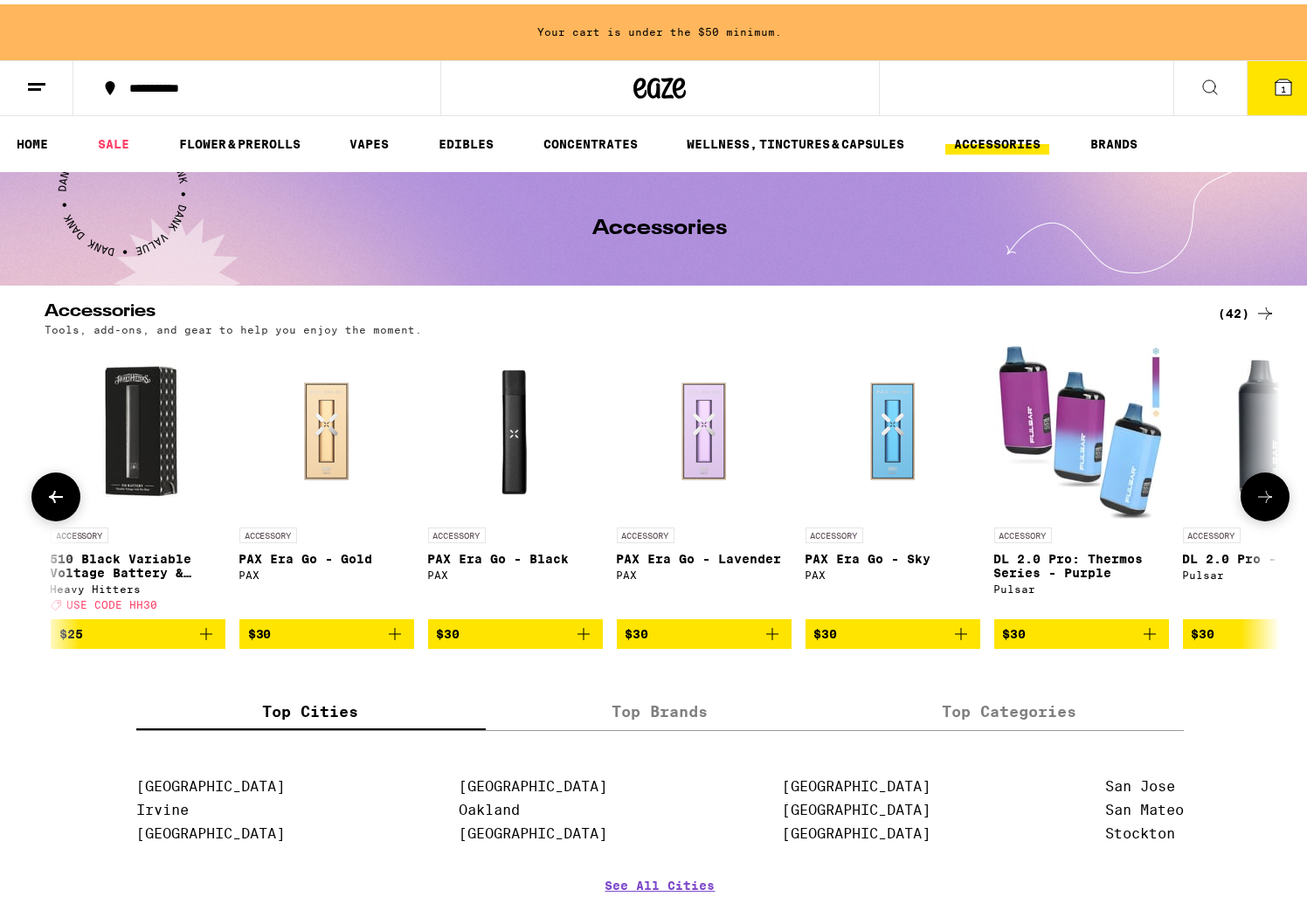
click at [49, 498] on icon at bounding box center [56, 492] width 14 height 12
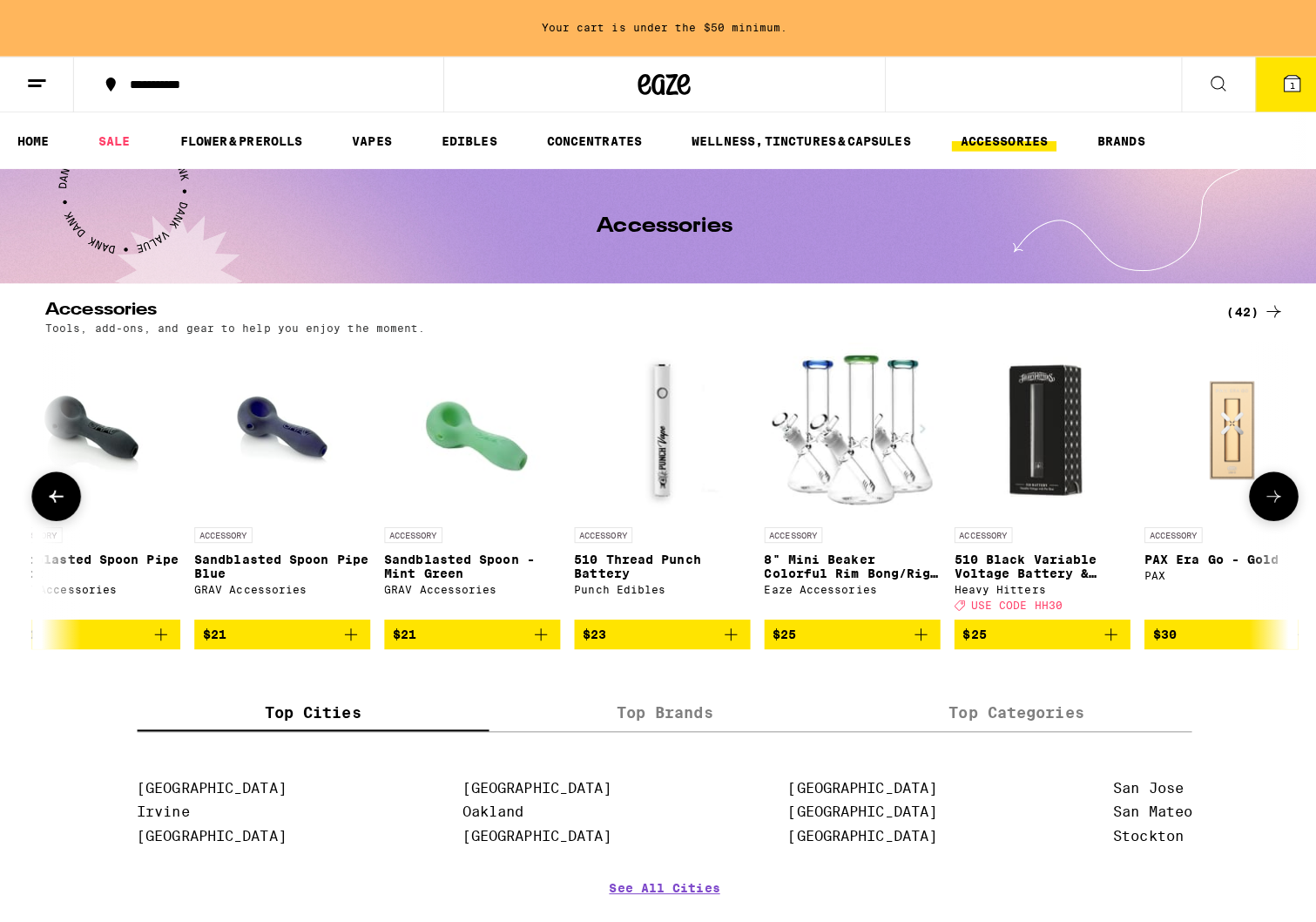
scroll to position [0, 4603]
